Goal: Information Seeking & Learning: Learn about a topic

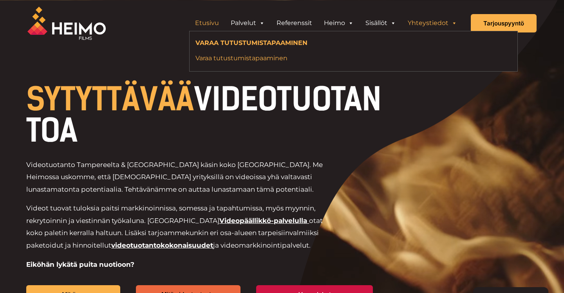
click at [265, 54] on link "Varaa tutustumistapaaminen" at bounding box center [329, 58] width 269 height 11
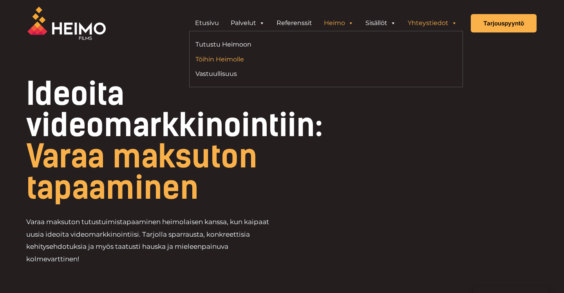
click at [235, 64] on link "Töihin Heimolle" at bounding box center [257, 59] width 125 height 11
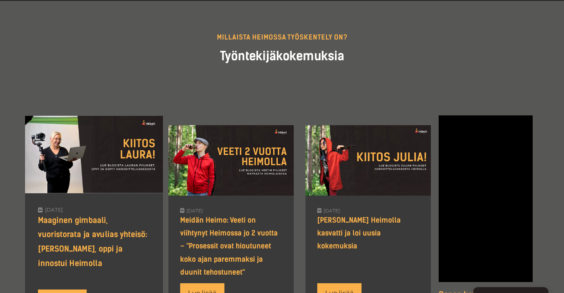
scroll to position [653, 0]
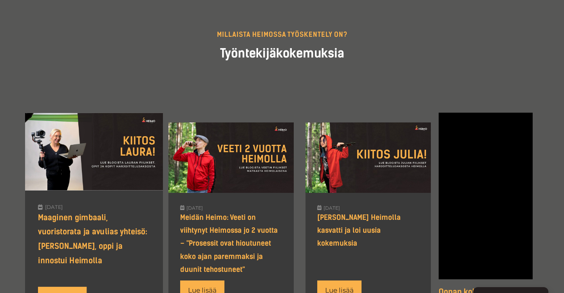
click at [81, 239] on div "Maaginen gimbaali, vuoristorata ja avulias yhteisö: Laura viihtyi, oppi ja inno…" at bounding box center [94, 240] width 112 height 58
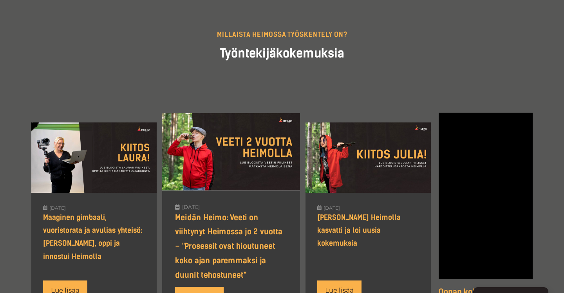
click at [180, 120] on div at bounding box center [231, 152] width 138 height 78
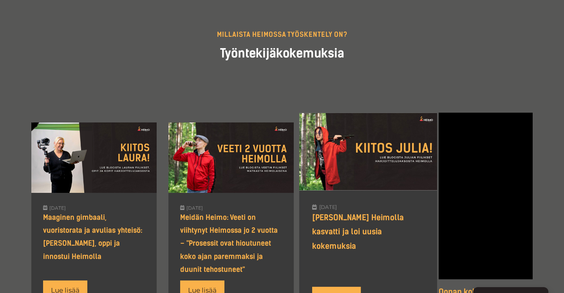
click at [349, 196] on div "21.12.2022 Julian syksy Heimolla kasvatti ja loi uusia kokemuksia￼ Lue lisää" at bounding box center [368, 256] width 138 height 132
click at [343, 220] on div "[PERSON_NAME] Heimolla kasvatti ja loi uusia kokemuksia￼" at bounding box center [368, 232] width 112 height 43
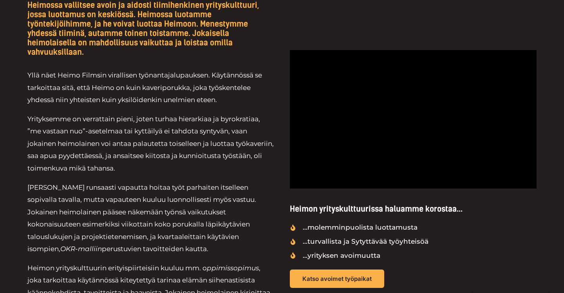
scroll to position [317, 0]
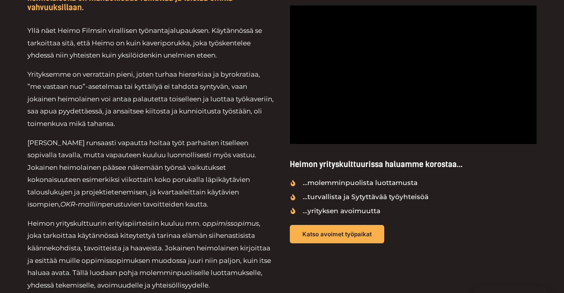
click at [303, 222] on div "Heimon yrityskulttuurissa haluamme korostaa... ...molemminpuolista luottamusta …" at bounding box center [413, 125] width 247 height 342
click at [307, 234] on span "Katso avoimet työpaikat" at bounding box center [337, 234] width 76 height 7
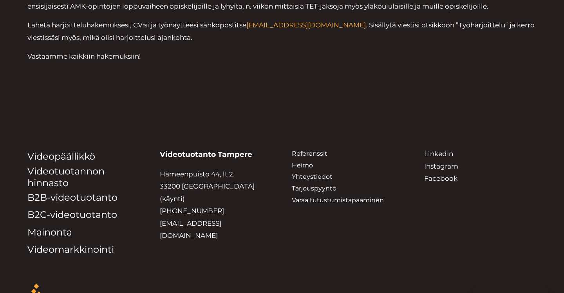
scroll to position [2455, 0]
click at [67, 227] on link "Mainonta" at bounding box center [49, 232] width 45 height 11
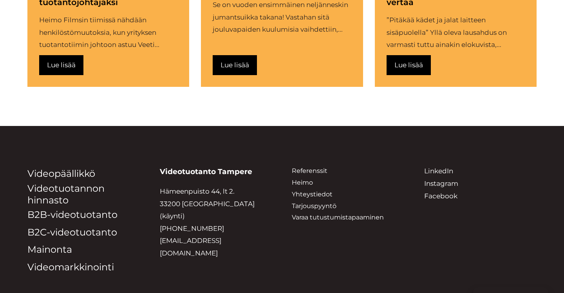
scroll to position [1761, 0]
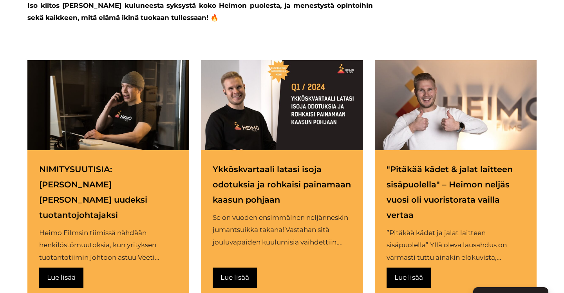
scroll to position [1303, 0]
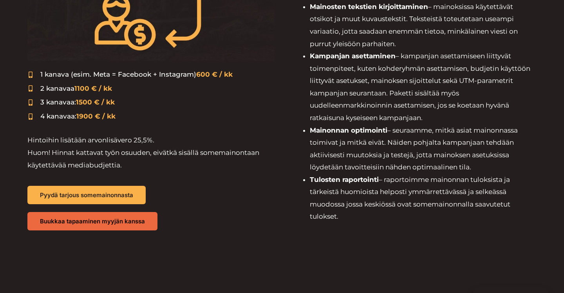
scroll to position [418, 0]
